Goal: Communication & Community: Ask a question

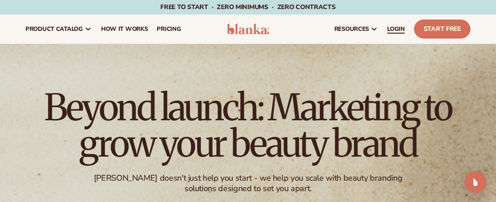
click at [390, 28] on span "LOGIN" at bounding box center [396, 28] width 18 height 7
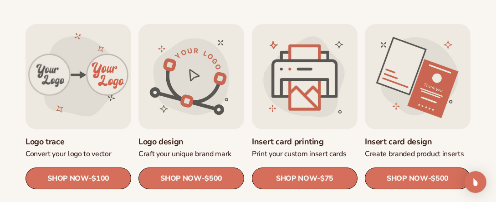
scroll to position [275, 0]
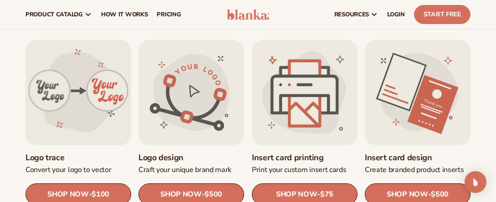
click at [305, 153] on link "Insert card printing" at bounding box center [305, 158] width 106 height 10
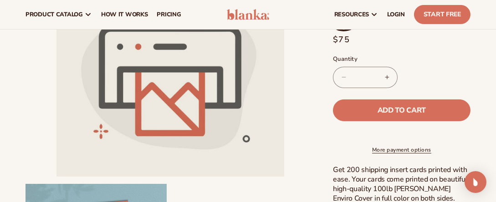
scroll to position [139, 0]
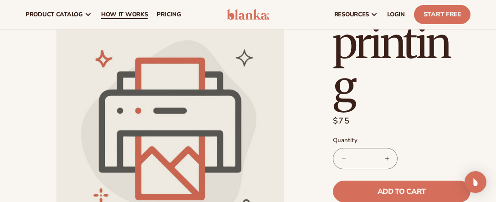
click at [115, 14] on span "How It Works" at bounding box center [124, 14] width 47 height 7
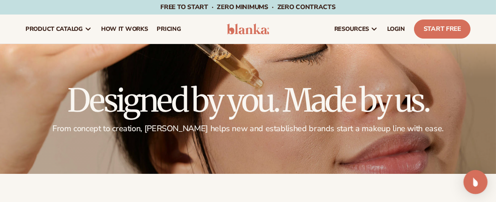
click at [472, 181] on img "Open Intercom Messenger" at bounding box center [475, 183] width 12 height 12
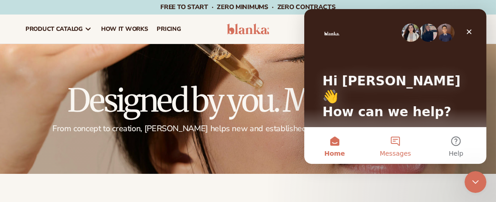
drag, startPoint x: 391, startPoint y: 139, endPoint x: 394, endPoint y: 142, distance: 4.8
drag, startPoint x: 394, startPoint y: 142, endPoint x: 403, endPoint y: 136, distance: 11.1
click at [403, 136] on button "Messages" at bounding box center [394, 146] width 61 height 36
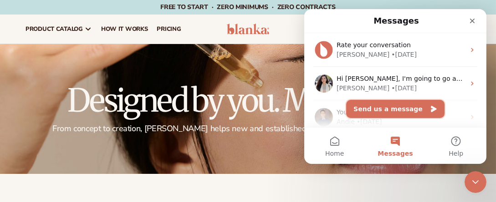
click at [391, 103] on button "Send us a message" at bounding box center [394, 109] width 98 height 18
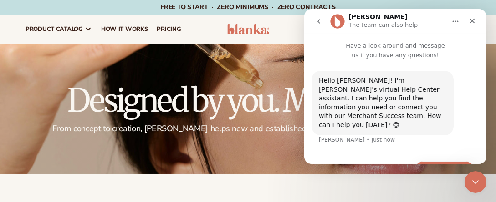
drag, startPoint x: 425, startPoint y: 154, endPoint x: 455, endPoint y: 148, distance: 30.5
click at [455, 162] on button "Ask a question" at bounding box center [443, 171] width 61 height 18
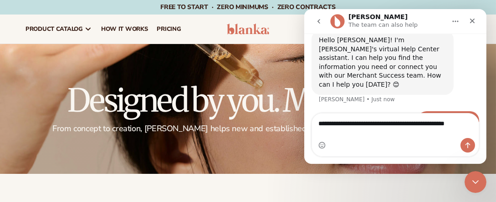
scroll to position [49, 0]
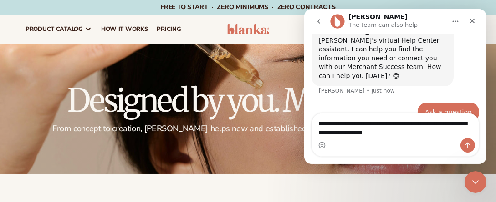
click at [427, 124] on textarea "**********" at bounding box center [394, 126] width 167 height 25
type textarea "**********"
drag, startPoint x: 470, startPoint y: 142, endPoint x: 475, endPoint y: 147, distance: 7.1
click at [475, 147] on div "Intercom messenger" at bounding box center [394, 145] width 167 height 15
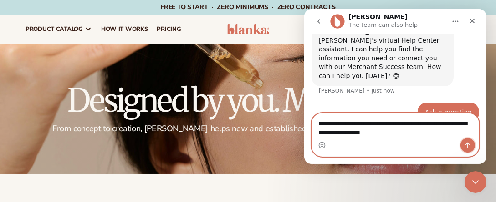
click at [465, 146] on icon "Send a message…" at bounding box center [466, 145] width 7 height 7
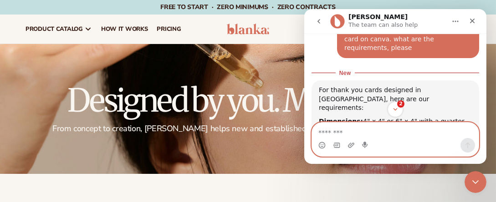
scroll to position [157, 0]
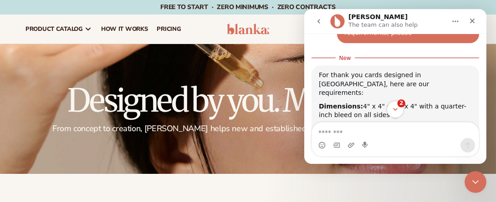
click at [394, 109] on icon "Scroll to bottom" at bounding box center [394, 109] width 5 height 3
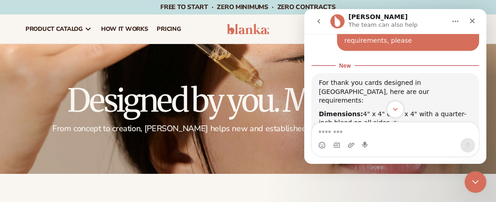
click at [393, 111] on icon "Scroll to bottom" at bounding box center [394, 110] width 8 height 8
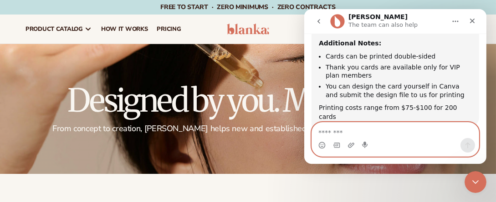
click at [332, 134] on textarea "Message…" at bounding box center [394, 130] width 167 height 15
type textarea "**********"
click at [465, 147] on icon "Send a message…" at bounding box center [466, 145] width 7 height 7
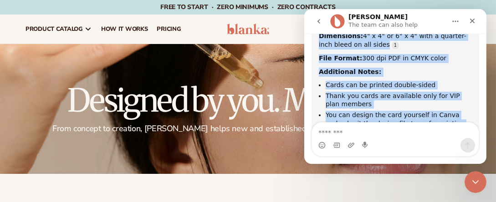
scroll to position [276, 0]
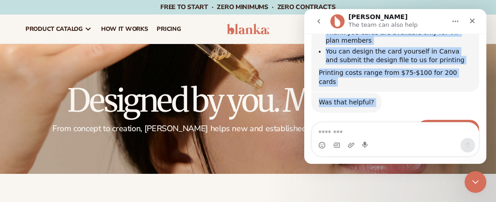
drag, startPoint x: 315, startPoint y: 74, endPoint x: 416, endPoint y: 49, distance: 104.6
click at [416, 49] on div "Hello Naomi! I'm Blanka's virtual Help Center assistant. I can help you find th…" at bounding box center [394, 40] width 167 height 492
copy div "Dimensions: 4" x 4" or 6" x 4" with a quarter-inch bleed on all sides File Form…"
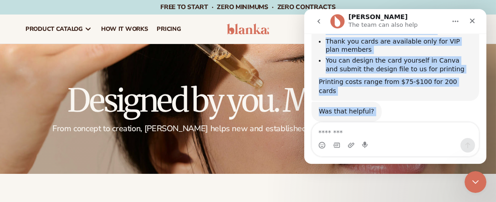
scroll to position [231, 0]
